Goal: Transaction & Acquisition: Obtain resource

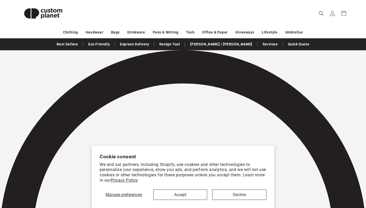
scroll to position [57, 0]
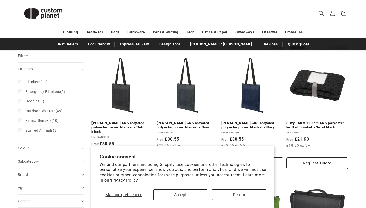
click at [198, 197] on button "Accept" at bounding box center [180, 195] width 54 height 10
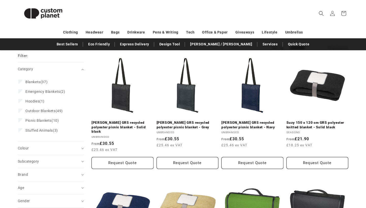
scroll to position [126, 0]
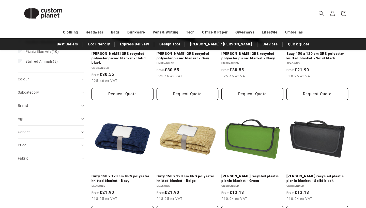
click at [185, 174] on link "Suzy 150 x 120 cm GRS polyester knitted blanket - Beige" at bounding box center [188, 178] width 62 height 9
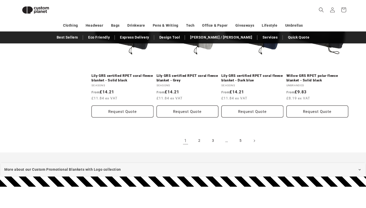
scroll to position [584, 0]
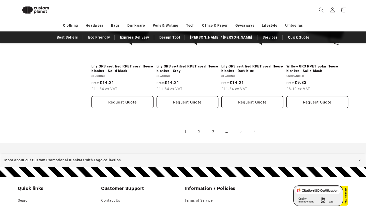
click at [199, 134] on link "2" at bounding box center [199, 131] width 11 height 11
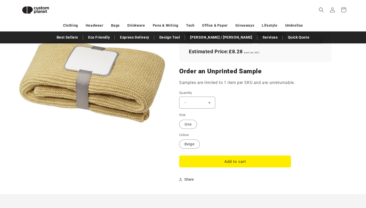
scroll to position [448, 0]
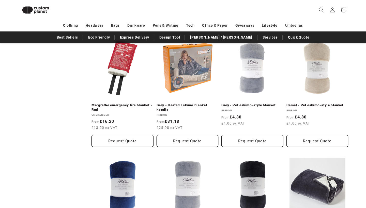
scroll to position [420, 0]
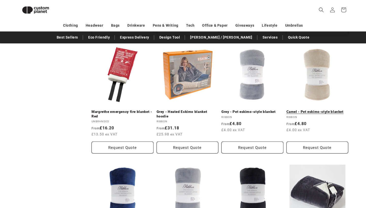
click at [311, 110] on link "Camel - Pet eskimo-style blanket" at bounding box center [317, 112] width 62 height 5
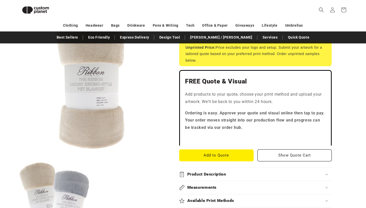
scroll to position [112, 0]
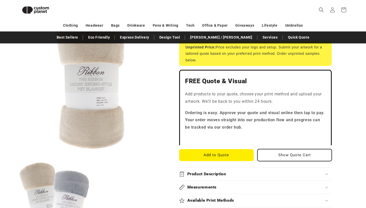
click at [282, 150] on button "Show Quote Cart" at bounding box center [294, 155] width 74 height 12
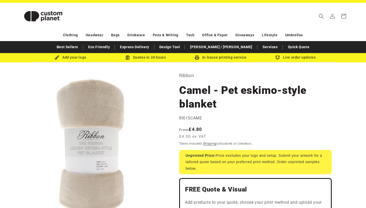
scroll to position [7, 0]
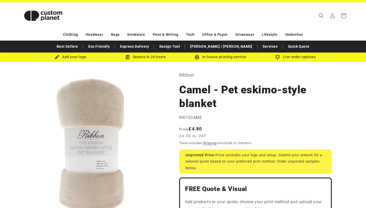
click at [73, 57] on div "Add your logo" at bounding box center [70, 57] width 75 height 6
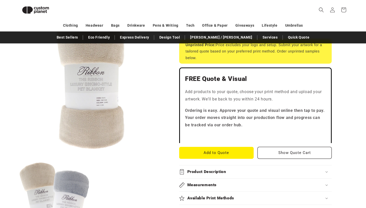
scroll to position [119, 0]
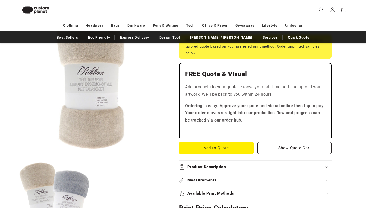
click at [225, 150] on button "Add to Quote" at bounding box center [216, 148] width 74 height 12
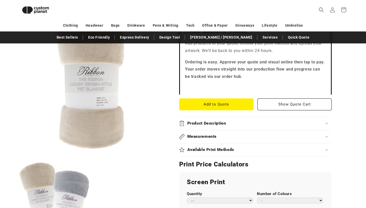
scroll to position [164, 0]
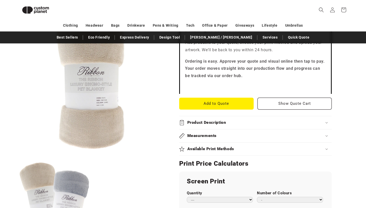
click at [215, 123] on h2 "Product Description" at bounding box center [206, 122] width 39 height 5
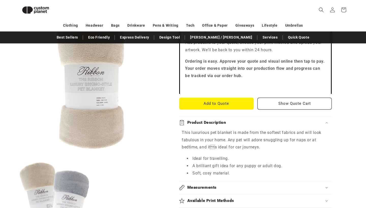
click at [214, 124] on h2 "Product Description" at bounding box center [206, 122] width 39 height 5
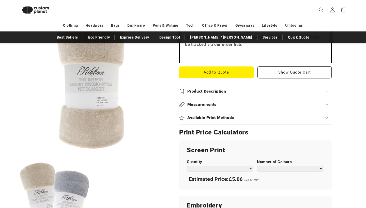
scroll to position [196, 0]
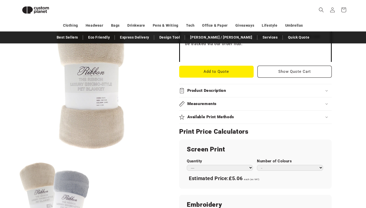
click at [214, 117] on h2 "Available Print Methods" at bounding box center [210, 117] width 47 height 5
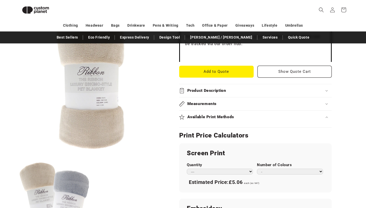
click at [214, 117] on h2 "Available Print Methods" at bounding box center [210, 117] width 47 height 5
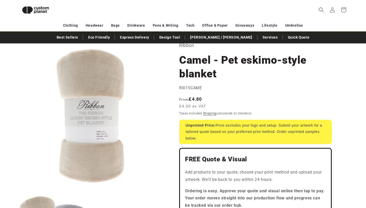
scroll to position [30, 0]
click at [194, 89] on span "RI015CAME" at bounding box center [190, 88] width 23 height 5
click at [200, 86] on span "RI015CAME" at bounding box center [190, 88] width 23 height 5
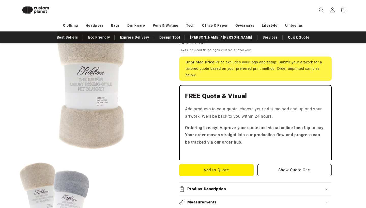
scroll to position [97, 0]
click at [217, 170] on button "Add to Quote" at bounding box center [216, 171] width 74 height 12
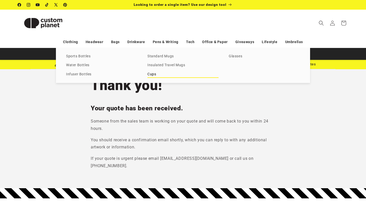
click at [218, 71] on link "Cups" at bounding box center [182, 74] width 71 height 7
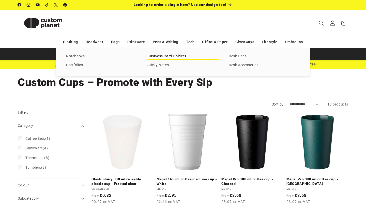
click at [183, 56] on link "Business Card Holders" at bounding box center [182, 56] width 71 height 7
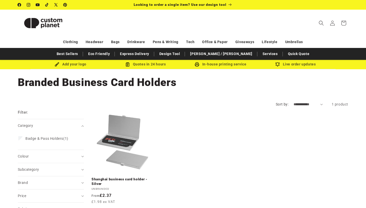
scroll to position [12, 0]
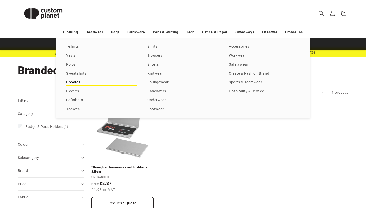
click at [70, 82] on link "Hoodies" at bounding box center [101, 82] width 71 height 7
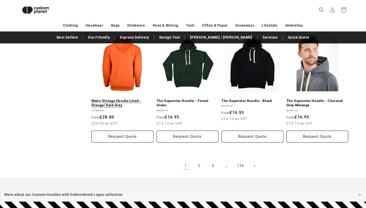
scroll to position [540, 0]
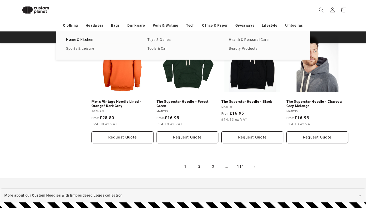
click at [87, 41] on link "Home & Kitchen" at bounding box center [101, 40] width 71 height 7
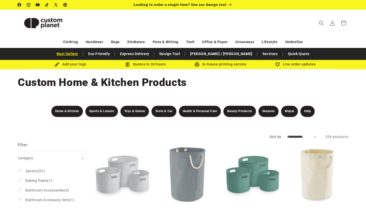
click at [81, 55] on link "Best Sellers" at bounding box center [67, 54] width 26 height 9
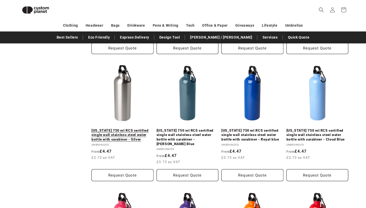
scroll to position [560, 0]
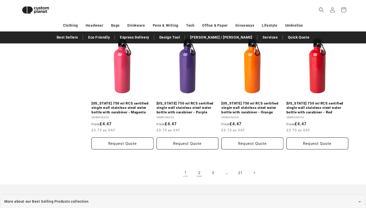
click at [199, 175] on link "2" at bounding box center [199, 172] width 11 height 11
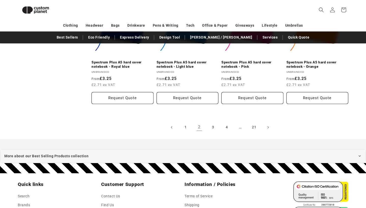
scroll to position [546, 0]
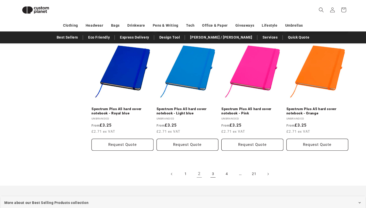
click at [213, 173] on link "3" at bounding box center [212, 174] width 11 height 11
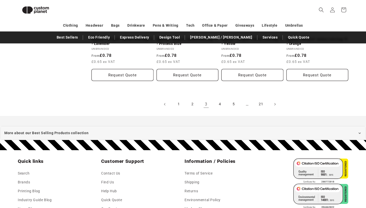
scroll to position [631, 0]
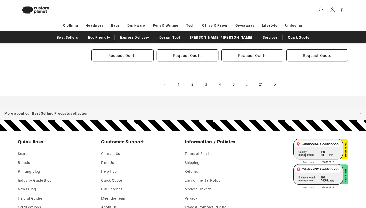
click at [223, 89] on link "4" at bounding box center [219, 84] width 11 height 11
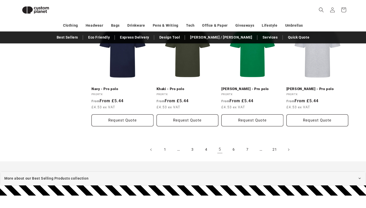
scroll to position [564, 0]
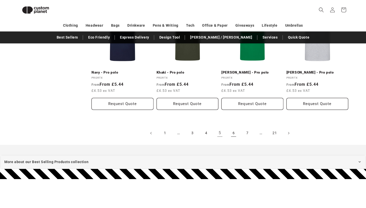
click at [232, 136] on link "6" at bounding box center [233, 133] width 11 height 11
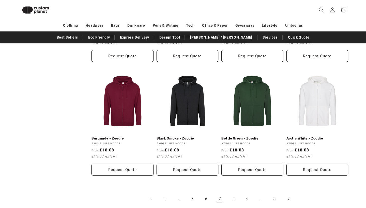
scroll to position [589, 0]
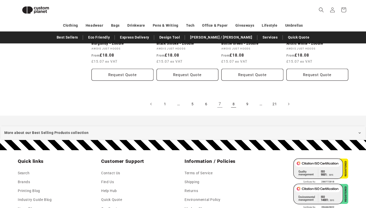
click at [231, 104] on link "8" at bounding box center [233, 104] width 11 height 11
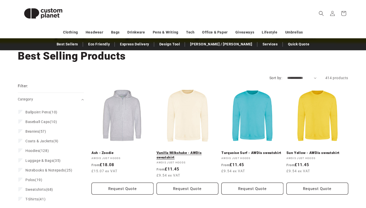
scroll to position [26, 0]
